Goal: Task Accomplishment & Management: Complete application form

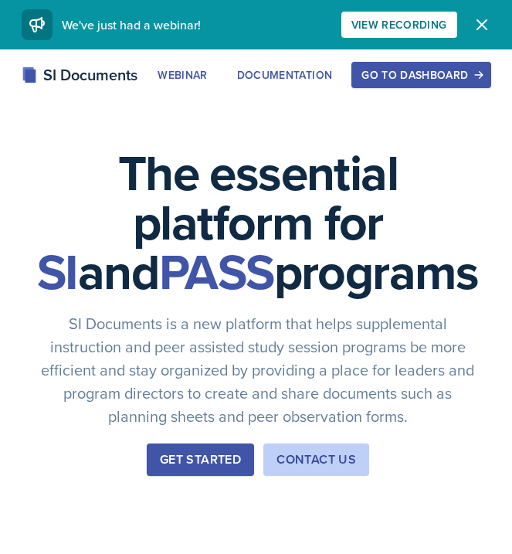
click at [411, 81] on div "Go to Dashboard" at bounding box center [420, 75] width 119 height 12
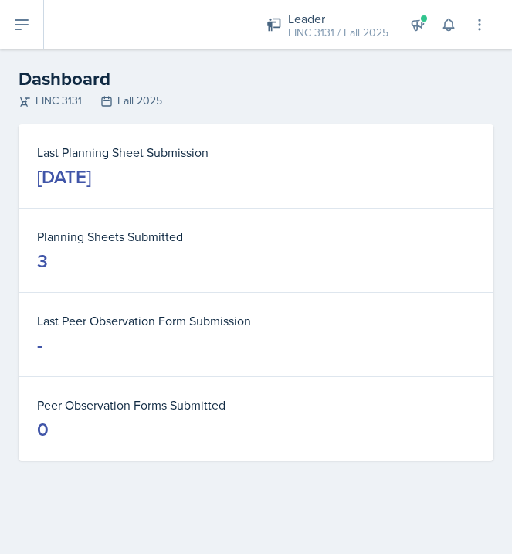
click at [24, 31] on icon at bounding box center [21, 24] width 19 height 19
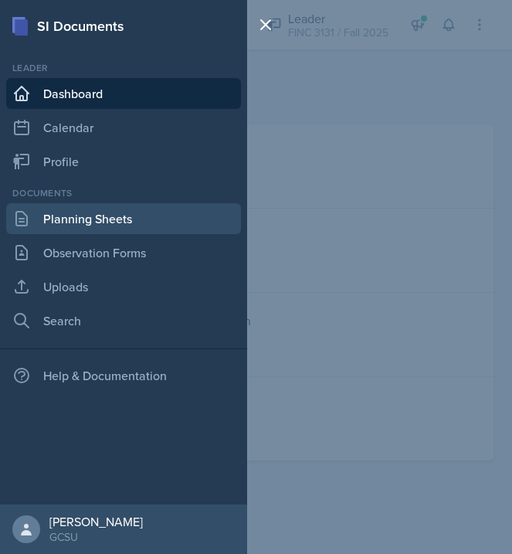
click at [107, 217] on link "Planning Sheets" at bounding box center [123, 218] width 235 height 31
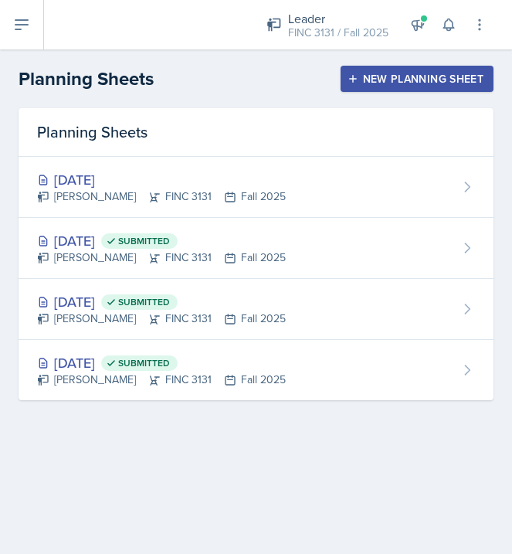
click at [415, 75] on div "New Planning Sheet" at bounding box center [417, 79] width 133 height 12
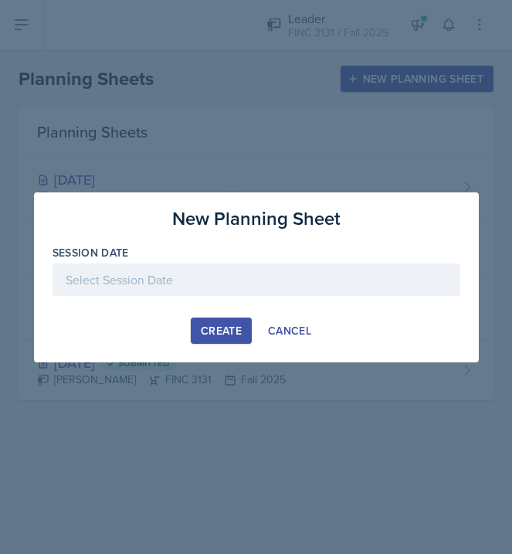
click at [216, 275] on div at bounding box center [257, 279] width 408 height 32
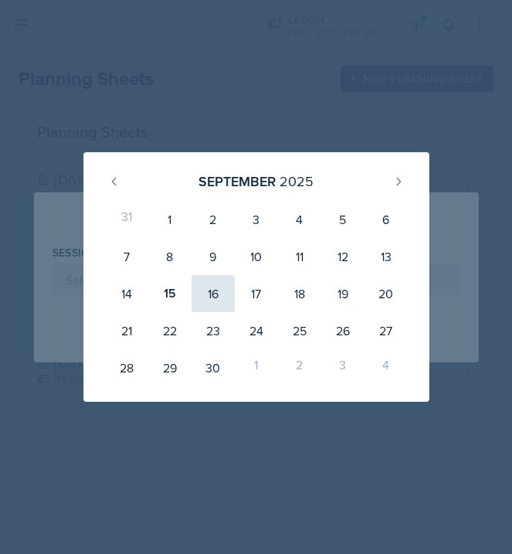
click at [209, 294] on div "16" at bounding box center [212, 293] width 43 height 37
type input "[DATE]"
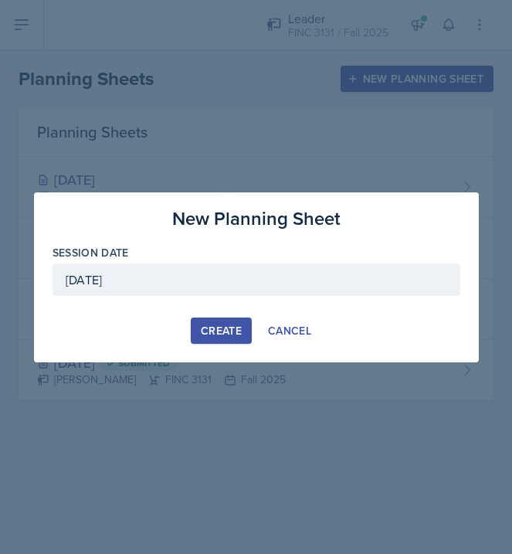
click at [224, 332] on div "Create" at bounding box center [221, 330] width 41 height 12
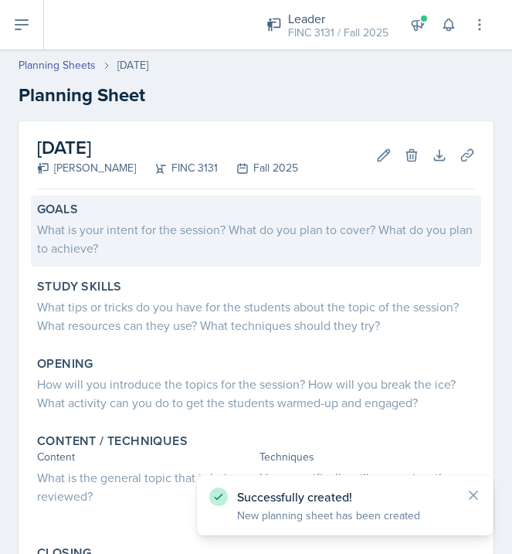
click at [118, 239] on div "What is your intent for the session? What do you plan to cover? What do you pla…" at bounding box center [256, 238] width 438 height 37
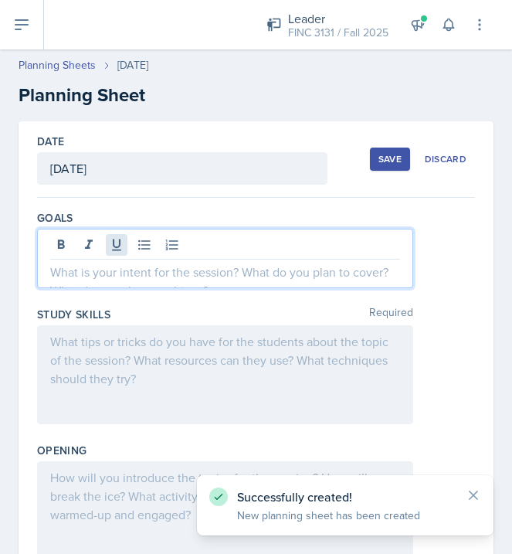
click at [115, 241] on div at bounding box center [225, 258] width 376 height 59
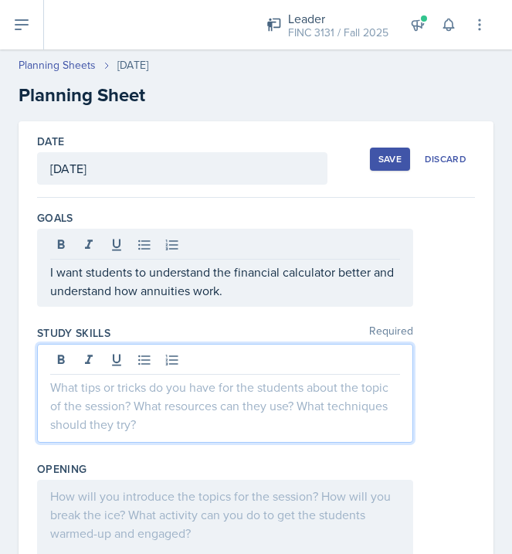
click at [190, 351] on div at bounding box center [225, 393] width 376 height 99
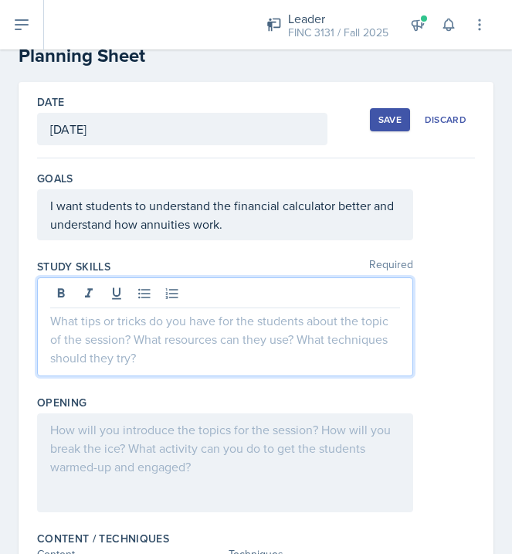
scroll to position [47, 0]
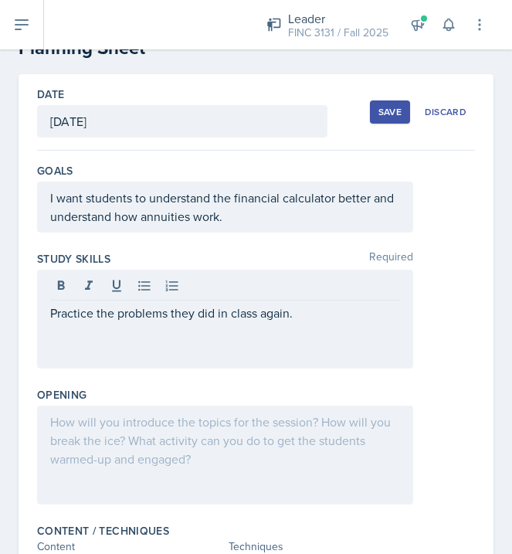
click at [164, 458] on div at bounding box center [225, 454] width 376 height 99
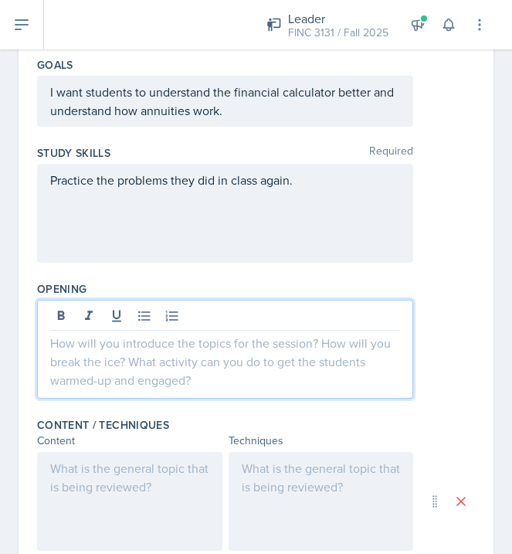
scroll to position [154, 0]
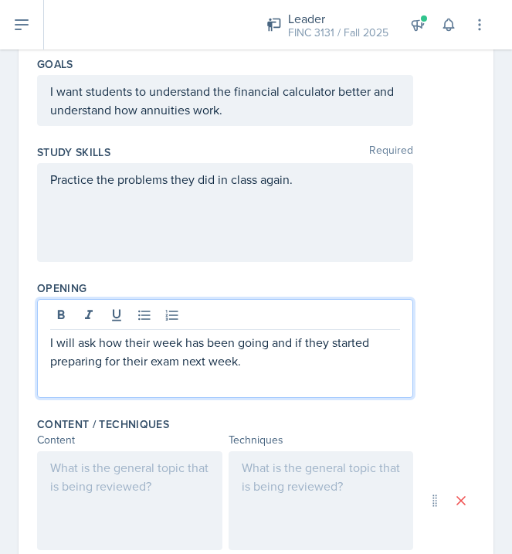
click at [108, 469] on div at bounding box center [129, 500] width 185 height 99
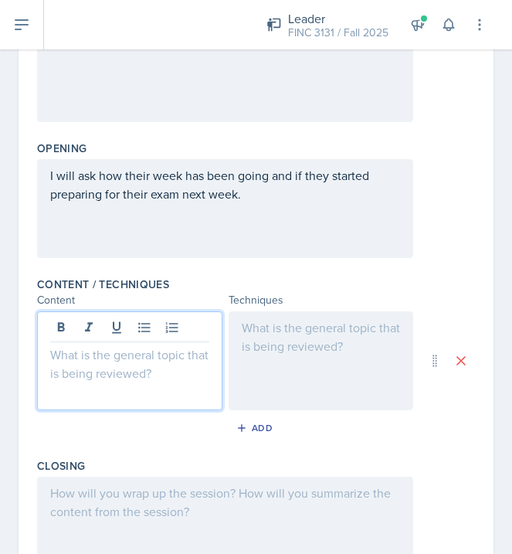
scroll to position [294, 0]
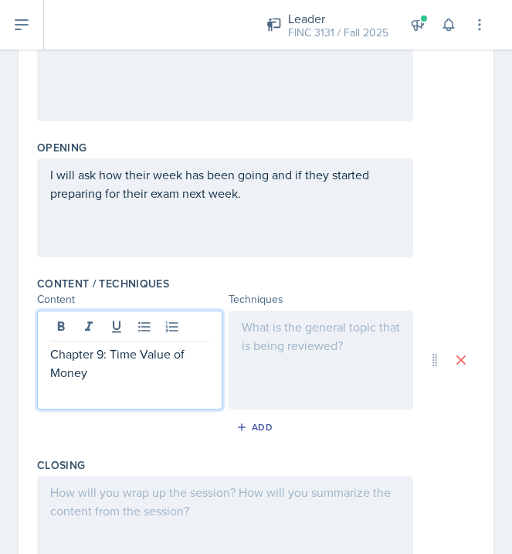
click at [280, 332] on div at bounding box center [321, 359] width 185 height 99
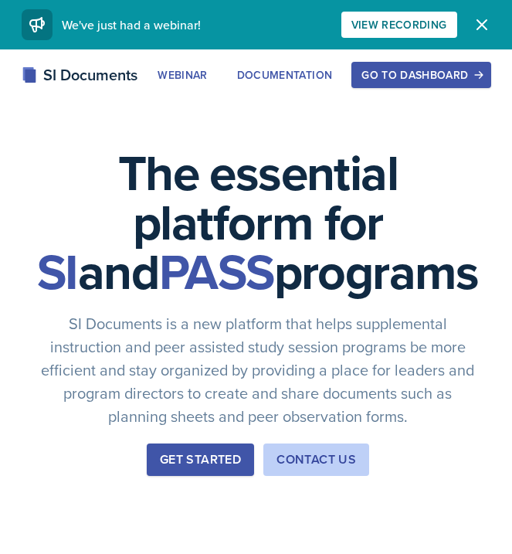
click at [445, 73] on div "Go to Dashboard" at bounding box center [420, 75] width 119 height 12
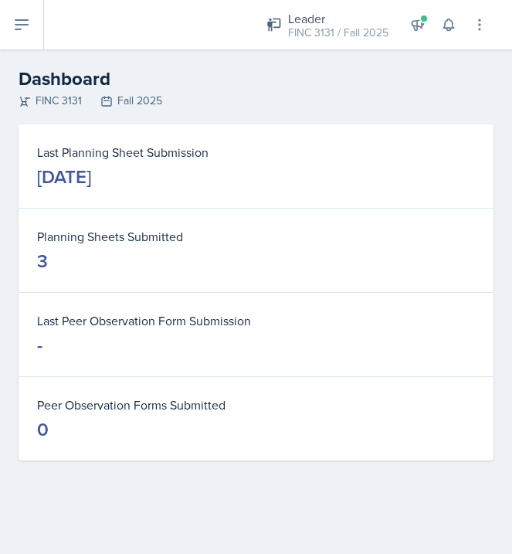
click at [39, 43] on button at bounding box center [22, 24] width 44 height 49
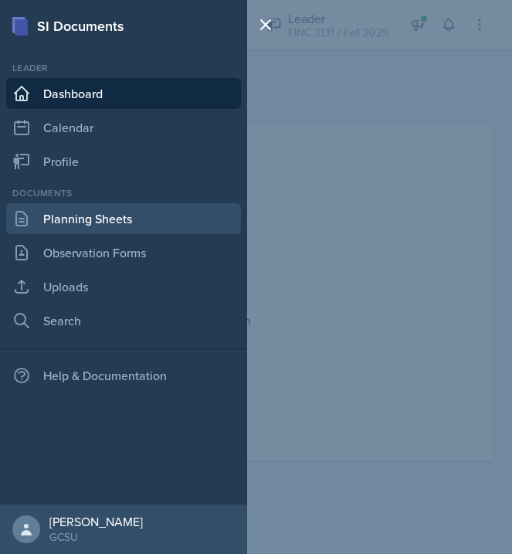
click at [73, 225] on link "Planning Sheets" at bounding box center [123, 218] width 235 height 31
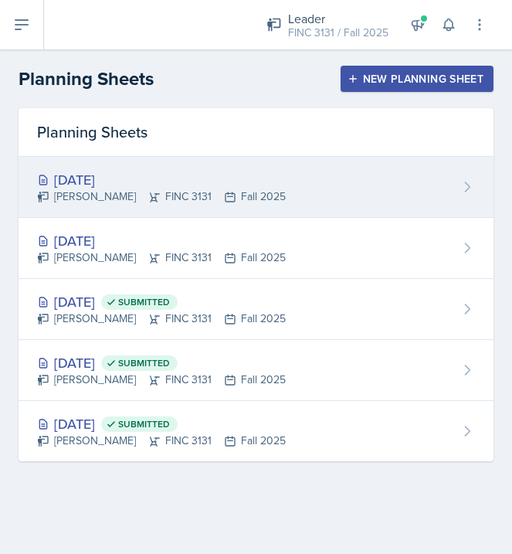
click at [115, 176] on div "[DATE]" at bounding box center [161, 179] width 249 height 21
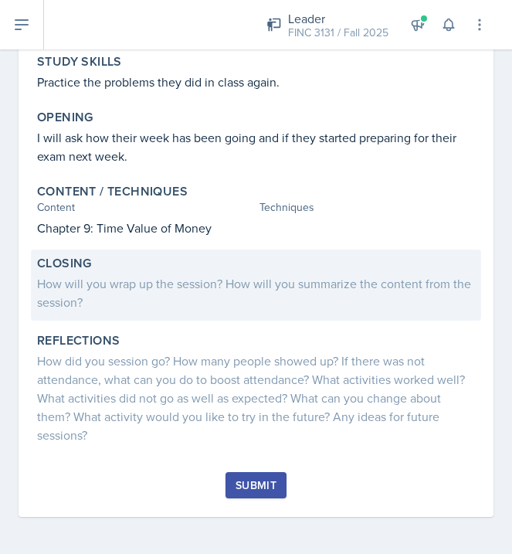
scroll to position [222, 0]
click at [166, 300] on div "How will you wrap up the session? How will you summarize the content from the s…" at bounding box center [256, 292] width 438 height 37
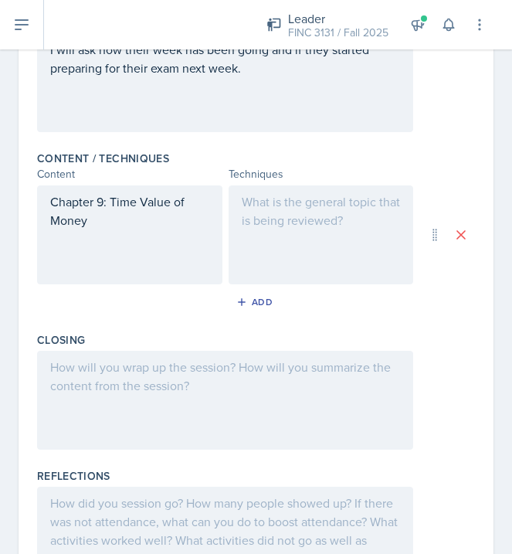
scroll to position [426, 0]
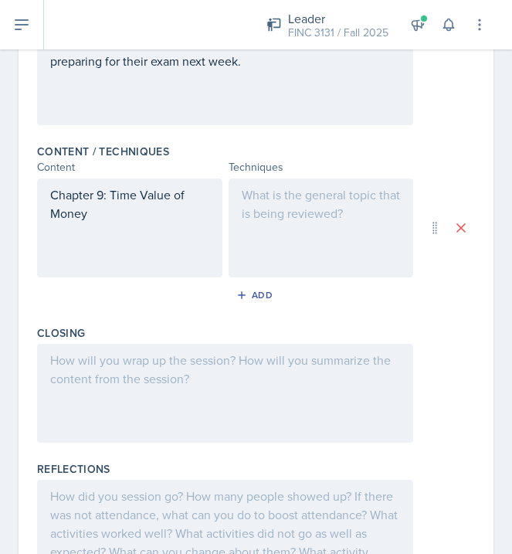
click at [195, 386] on div at bounding box center [225, 393] width 376 height 99
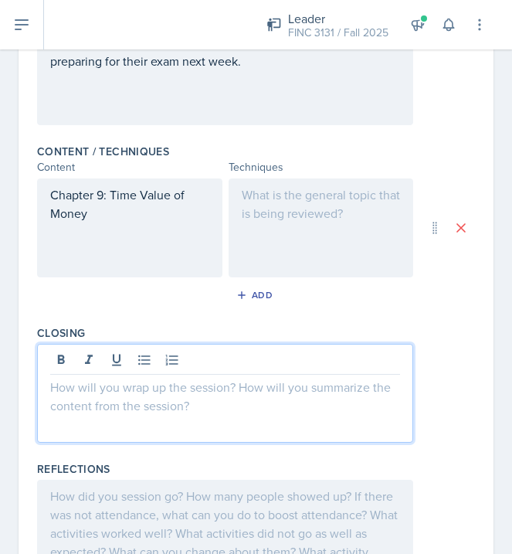
click at [331, 229] on div at bounding box center [321, 227] width 185 height 99
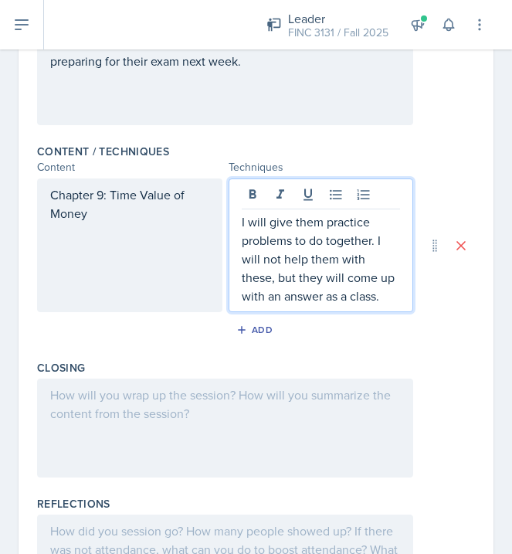
click at [119, 268] on div "Chapter 9: Time Value of Money" at bounding box center [129, 245] width 185 height 134
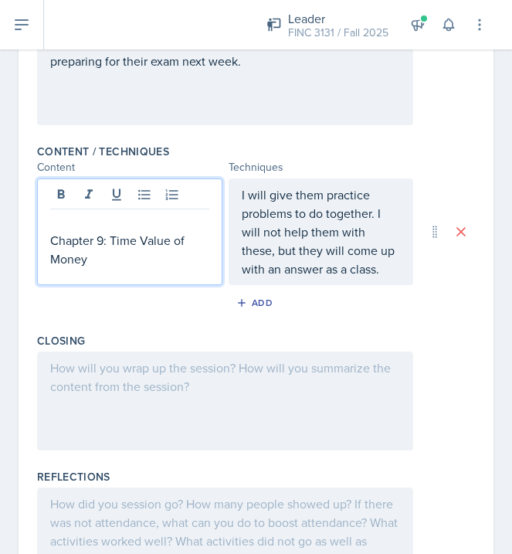
click at [52, 242] on p "Chapter 9: Time Value of Money" at bounding box center [129, 249] width 159 height 37
click at [92, 251] on div "Chapter 9: Time Value of Money" at bounding box center [129, 231] width 185 height 107
click at [109, 242] on p "Chapter 9: Time Value of Money" at bounding box center [129, 230] width 159 height 37
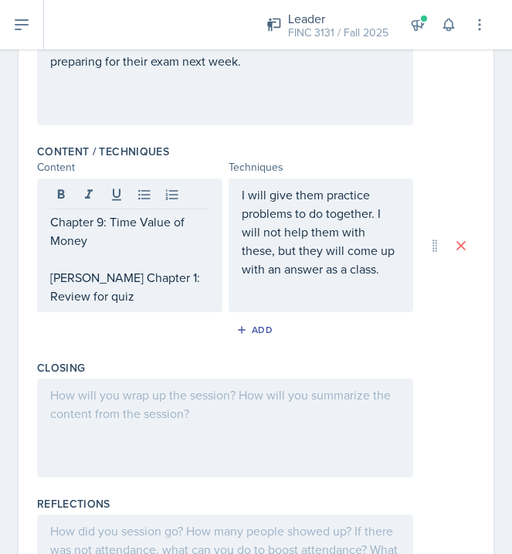
click at [263, 287] on div "I will give them practice problems to do together. I will not help them with th…" at bounding box center [321, 245] width 185 height 134
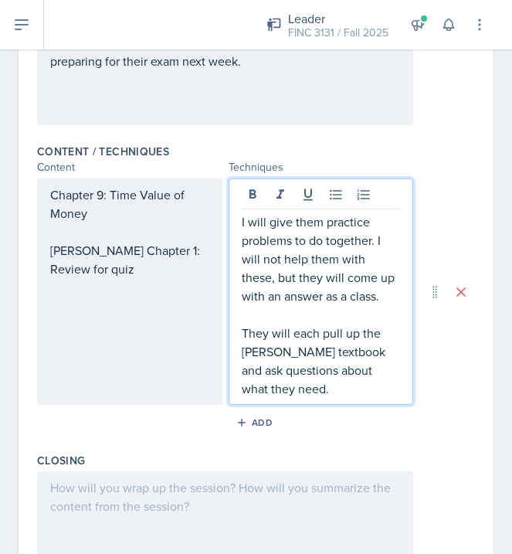
click at [253, 481] on div at bounding box center [225, 520] width 376 height 99
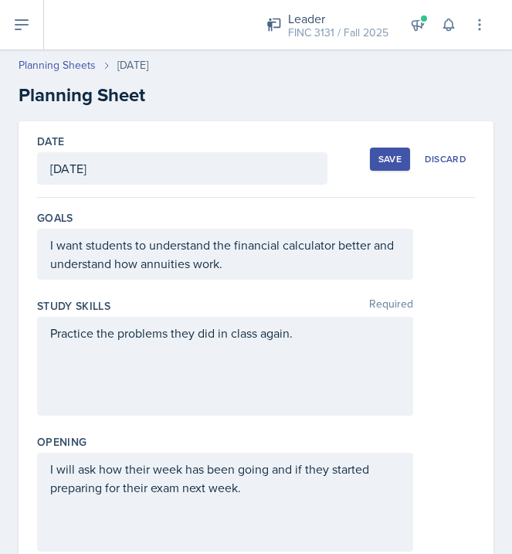
scroll to position [0, 0]
click at [389, 145] on div "Save Discard" at bounding box center [422, 159] width 105 height 36
click at [395, 170] on button "Save" at bounding box center [390, 158] width 40 height 23
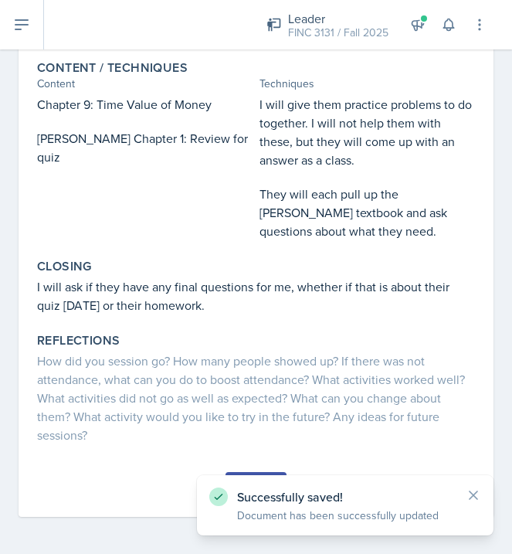
scroll to position [345, 0]
click at [469, 500] on icon at bounding box center [473, 494] width 15 height 15
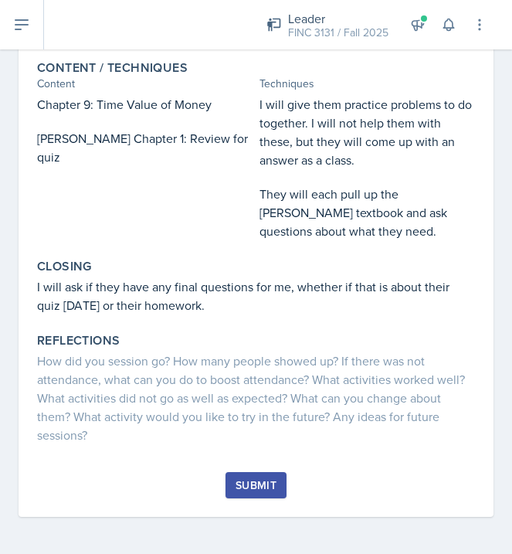
click at [274, 487] on div "Submit" at bounding box center [256, 485] width 41 height 12
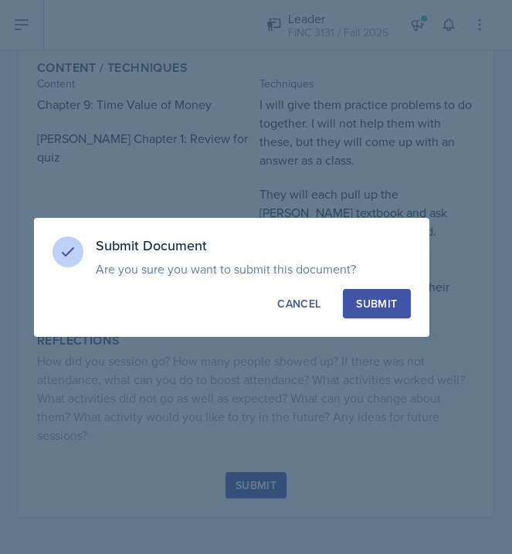
click at [368, 310] on div "Submit" at bounding box center [376, 303] width 41 height 15
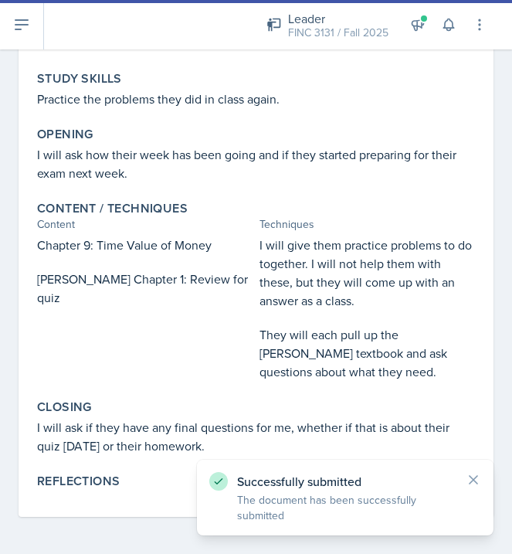
scroll to position [205, 0]
click at [30, 30] on icon at bounding box center [21, 24] width 19 height 19
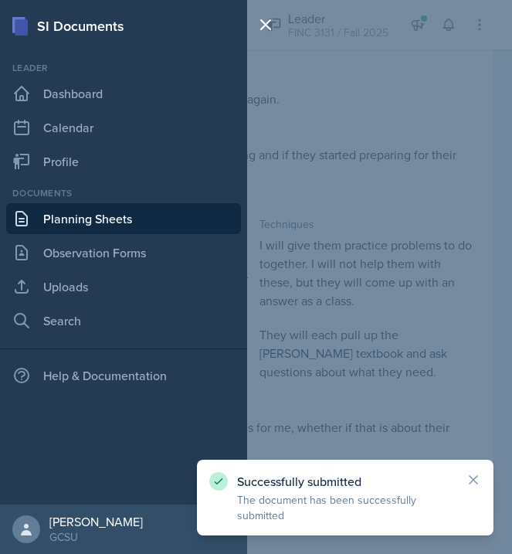
click at [107, 215] on link "Planning Sheets" at bounding box center [123, 218] width 235 height 31
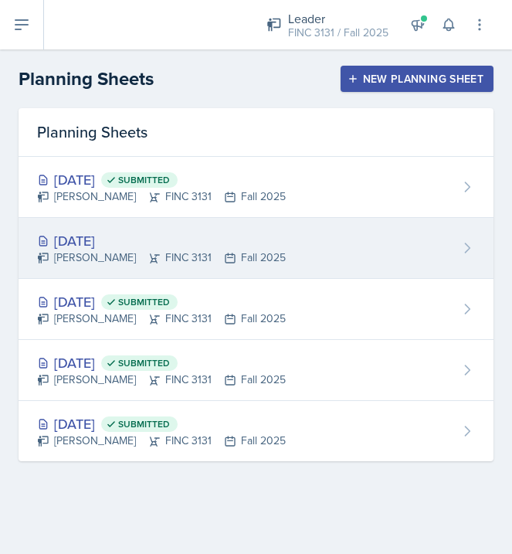
click at [232, 259] on div "[PERSON_NAME] FINC 3131 Fall 2025" at bounding box center [161, 257] width 249 height 16
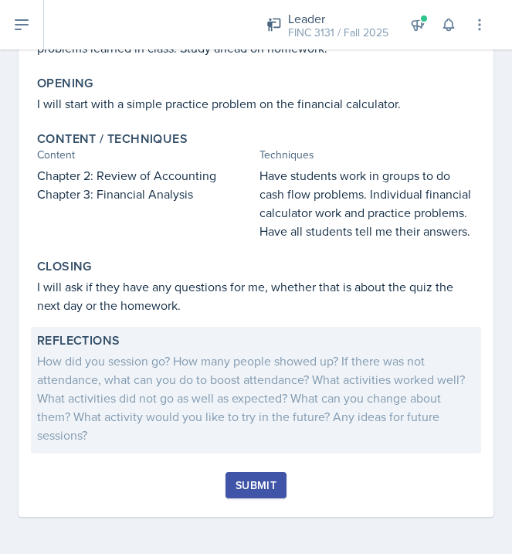
click at [227, 388] on div "How did you session go? How many people showed up? If there was not attendance,…" at bounding box center [256, 397] width 438 height 93
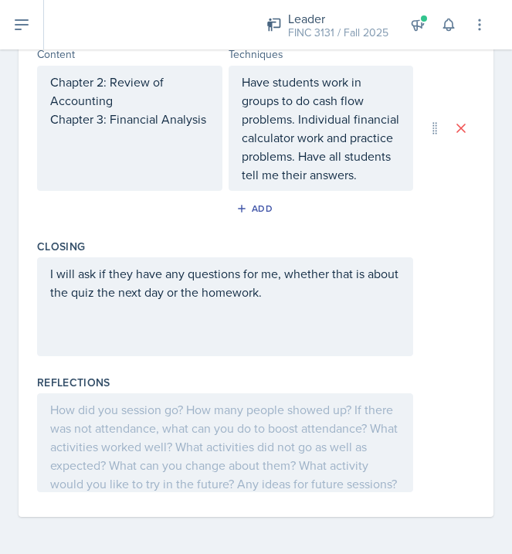
click at [133, 431] on div at bounding box center [225, 442] width 376 height 99
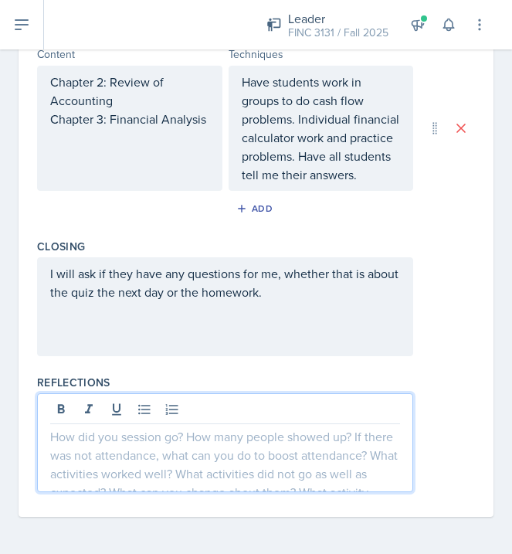
scroll to position [539, 0]
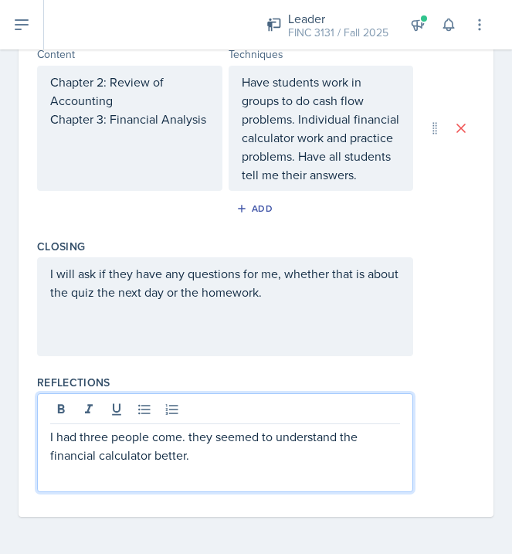
click at [206, 334] on div "I will ask if they have any questions for me, whether that is about the quiz th…" at bounding box center [225, 306] width 376 height 99
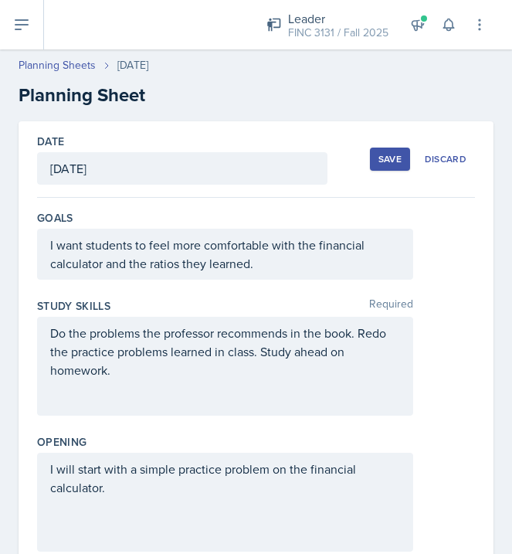
scroll to position [0, 0]
click at [395, 151] on button "Save" at bounding box center [390, 158] width 40 height 23
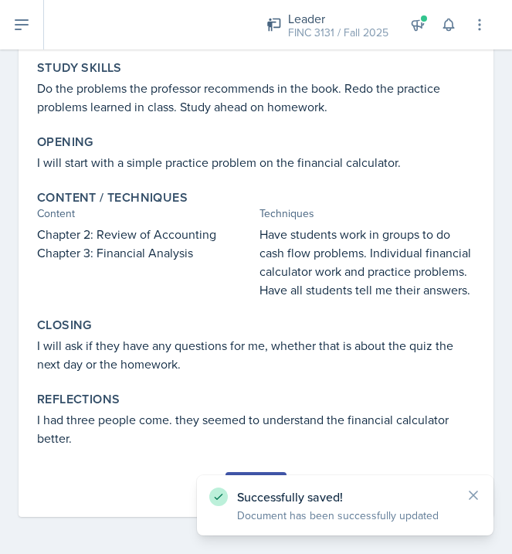
click at [483, 490] on div "Successfully saved! Document has been successfully updated" at bounding box center [345, 505] width 297 height 60
click at [477, 492] on icon at bounding box center [473, 495] width 8 height 8
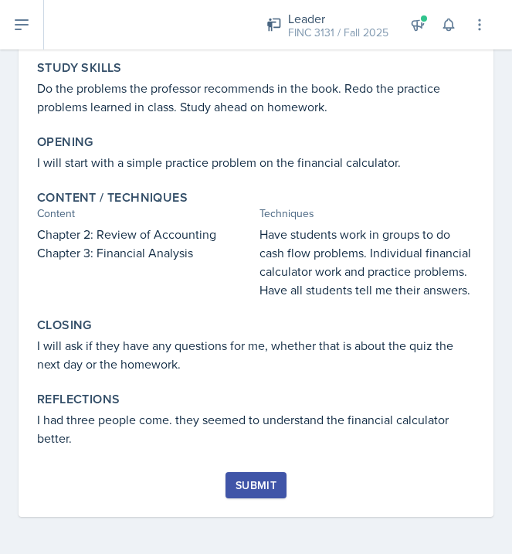
click at [259, 490] on div "Submit" at bounding box center [256, 485] width 41 height 12
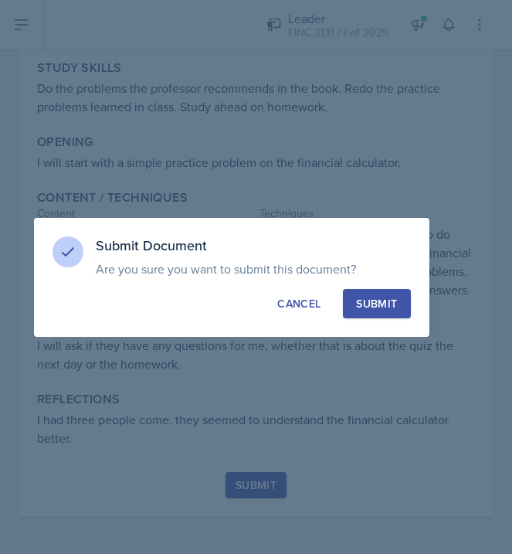
click at [373, 312] on button "Submit" at bounding box center [376, 303] width 67 height 29
click at [388, 302] on button "Submit" at bounding box center [376, 303] width 67 height 29
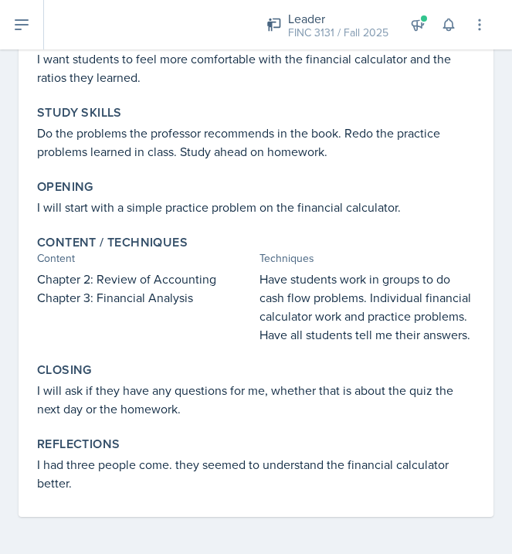
scroll to position [171, 0]
click at [22, 31] on icon at bounding box center [21, 24] width 19 height 19
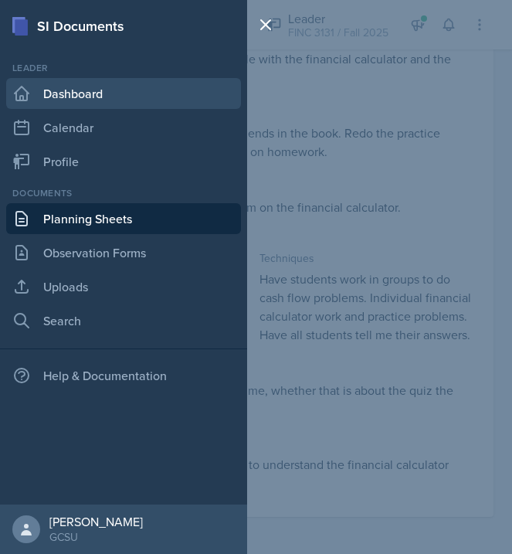
click at [61, 103] on link "Dashboard" at bounding box center [123, 93] width 235 height 31
